Goal: Navigation & Orientation: Go to known website

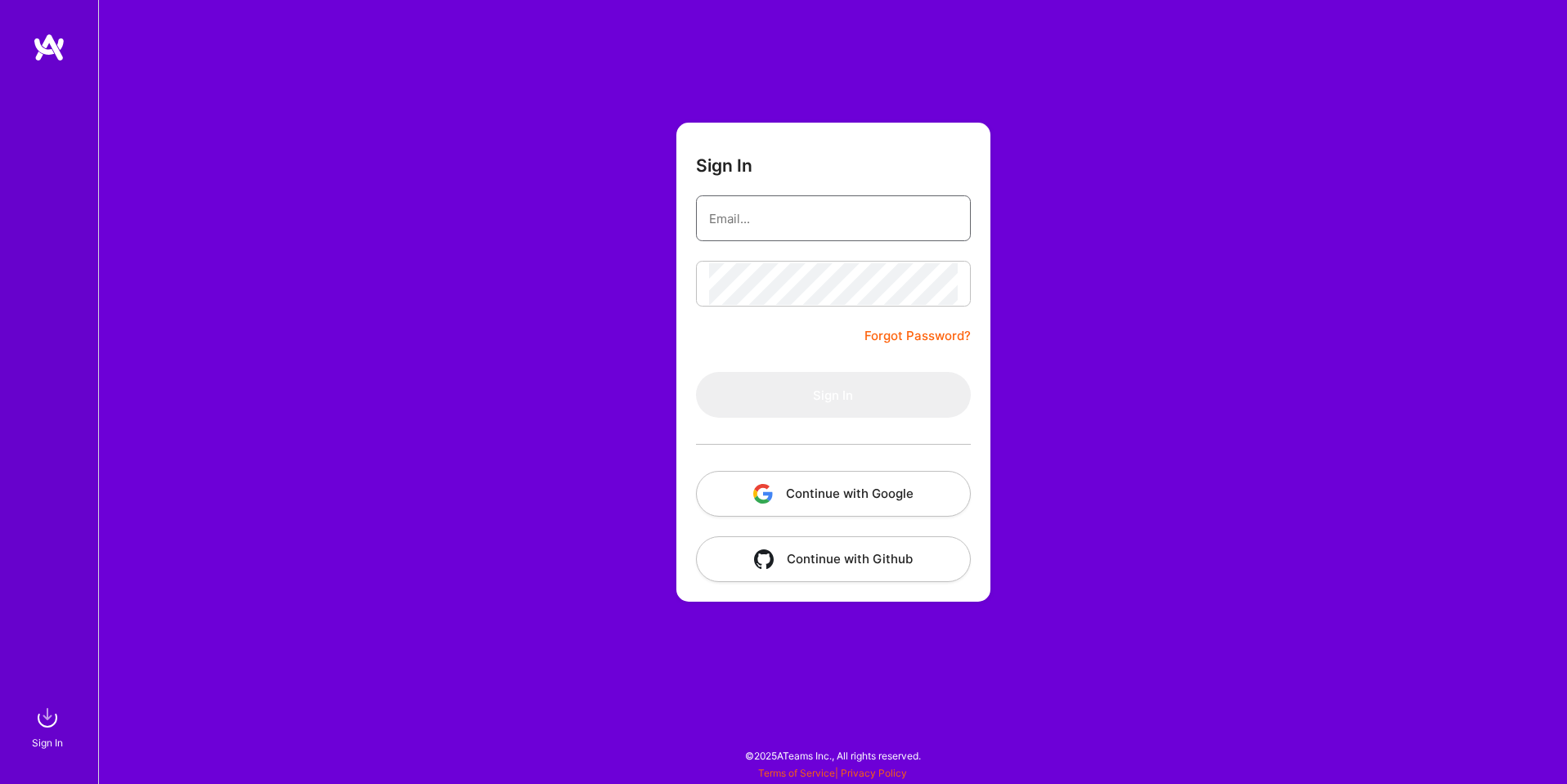
type input "sarahjanemills@gmail.com"
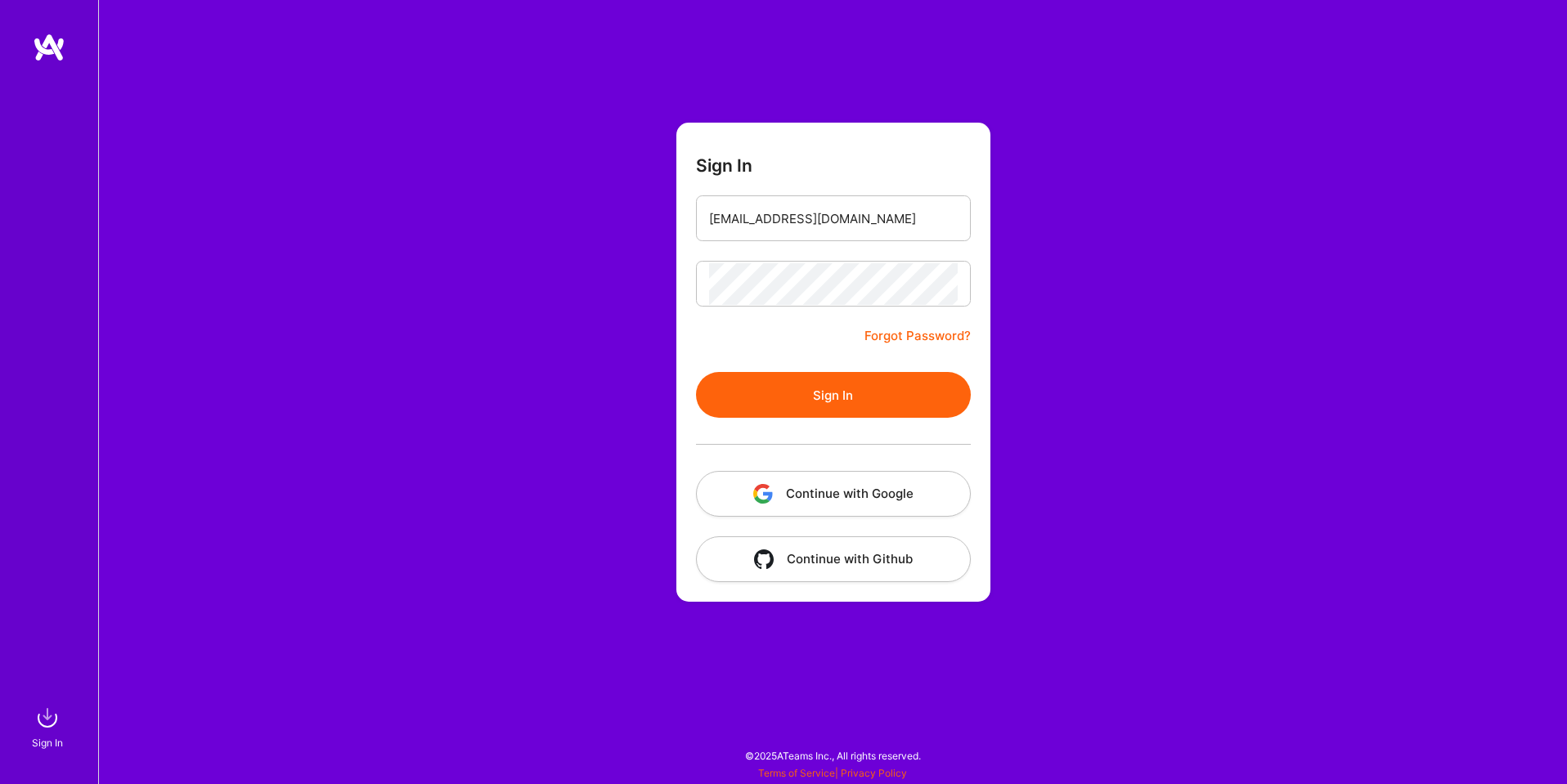
click at [863, 503] on button "Continue with Google" at bounding box center [834, 493] width 275 height 46
